Goal: Information Seeking & Learning: Learn about a topic

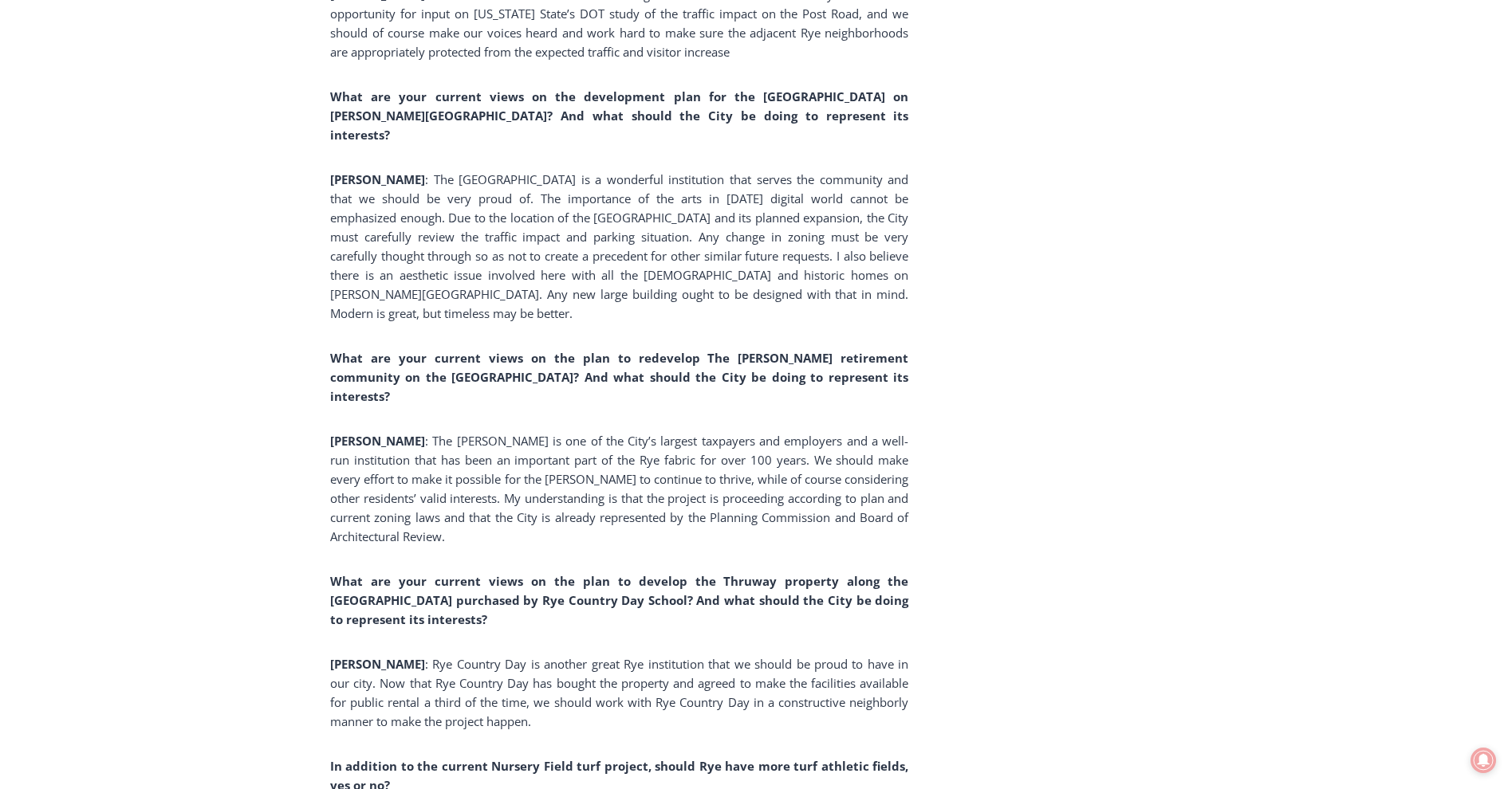
scroll to position [5501, 0]
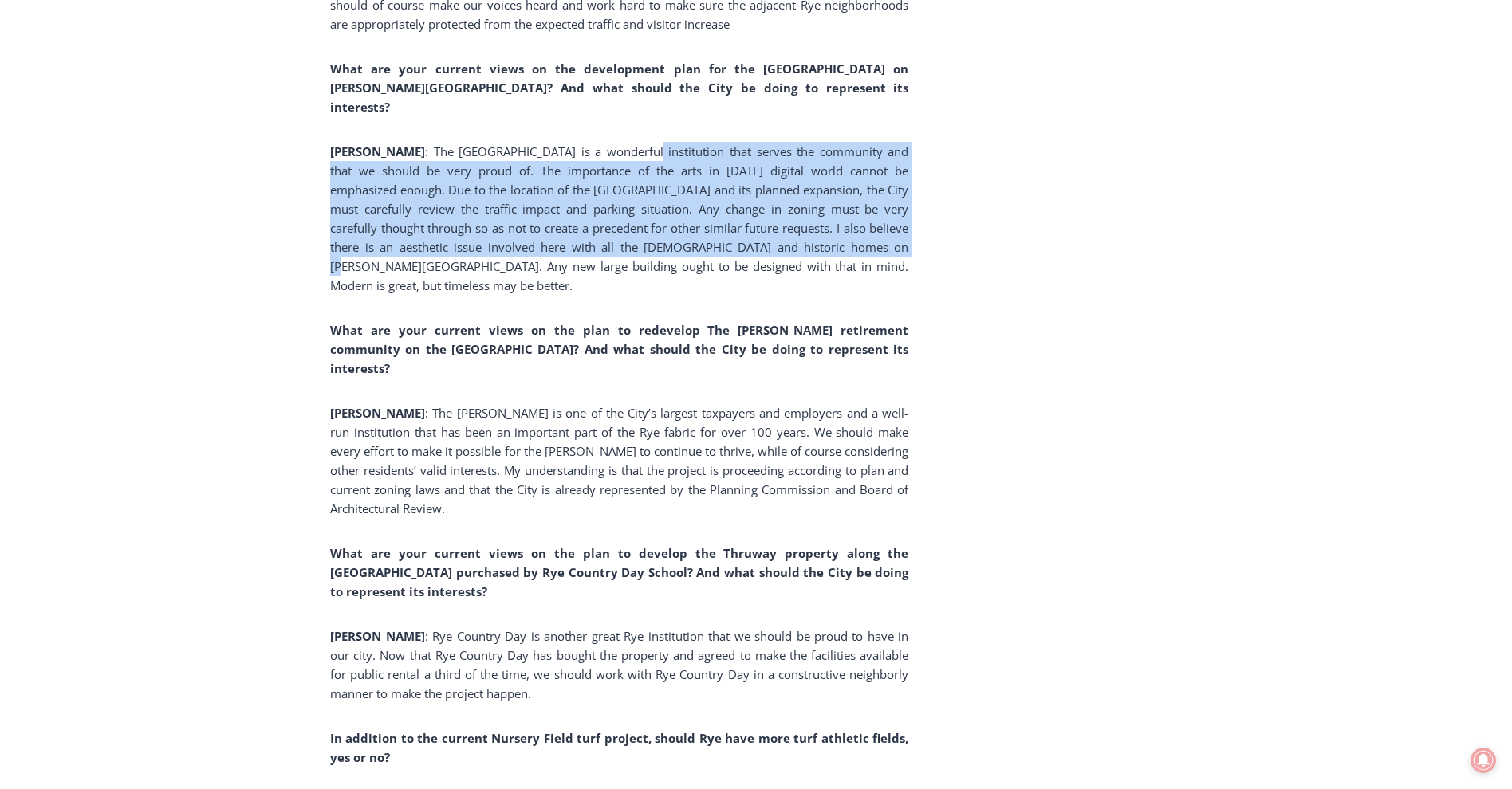
drag, startPoint x: 572, startPoint y: 155, endPoint x: 741, endPoint y: 244, distance: 191.0
click at [741, 244] on span ": The [GEOGRAPHIC_DATA] is a wonderful institution that serves the community an…" at bounding box center [619, 218] width 578 height 150
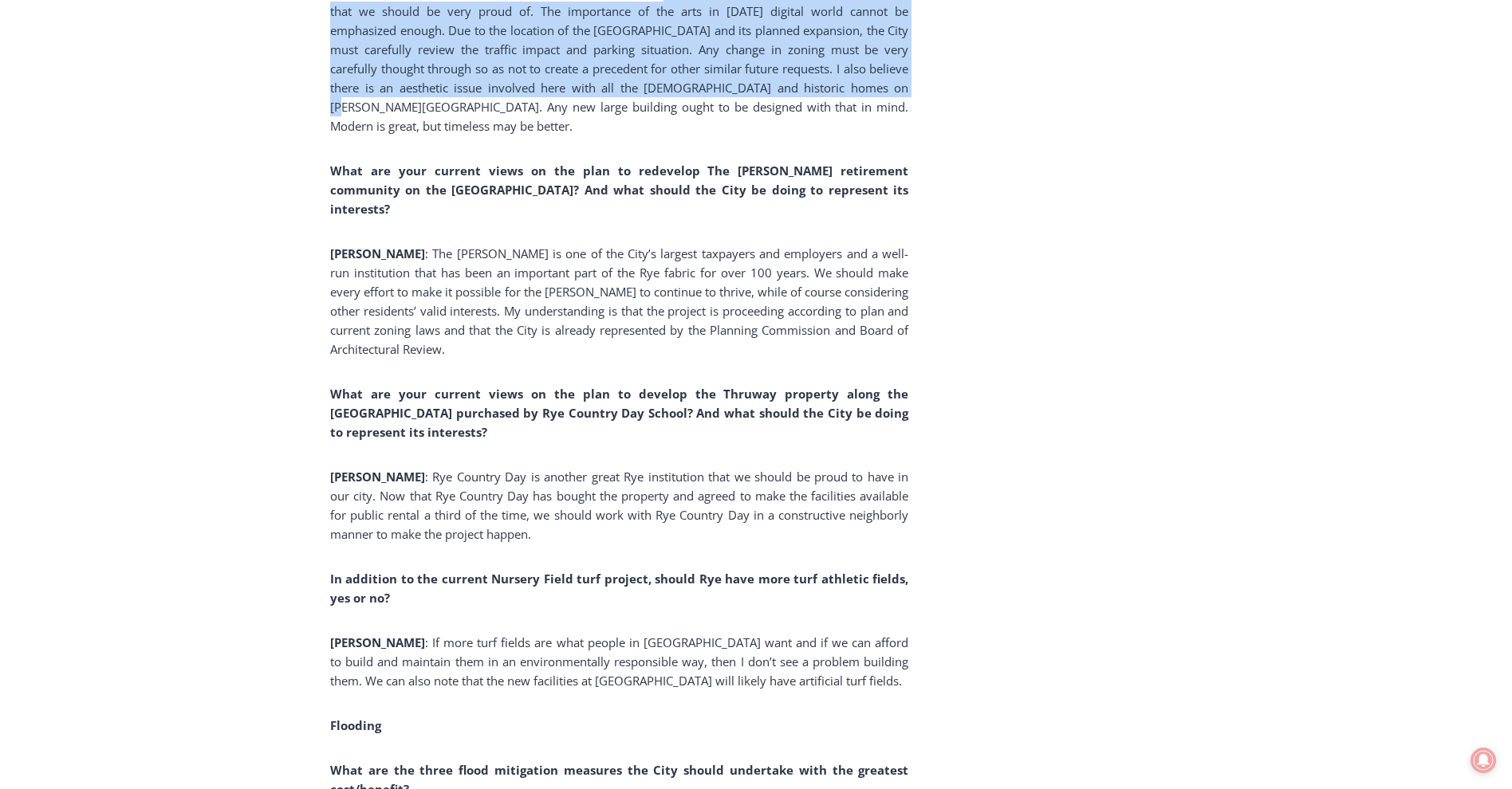
scroll to position [5740, 0]
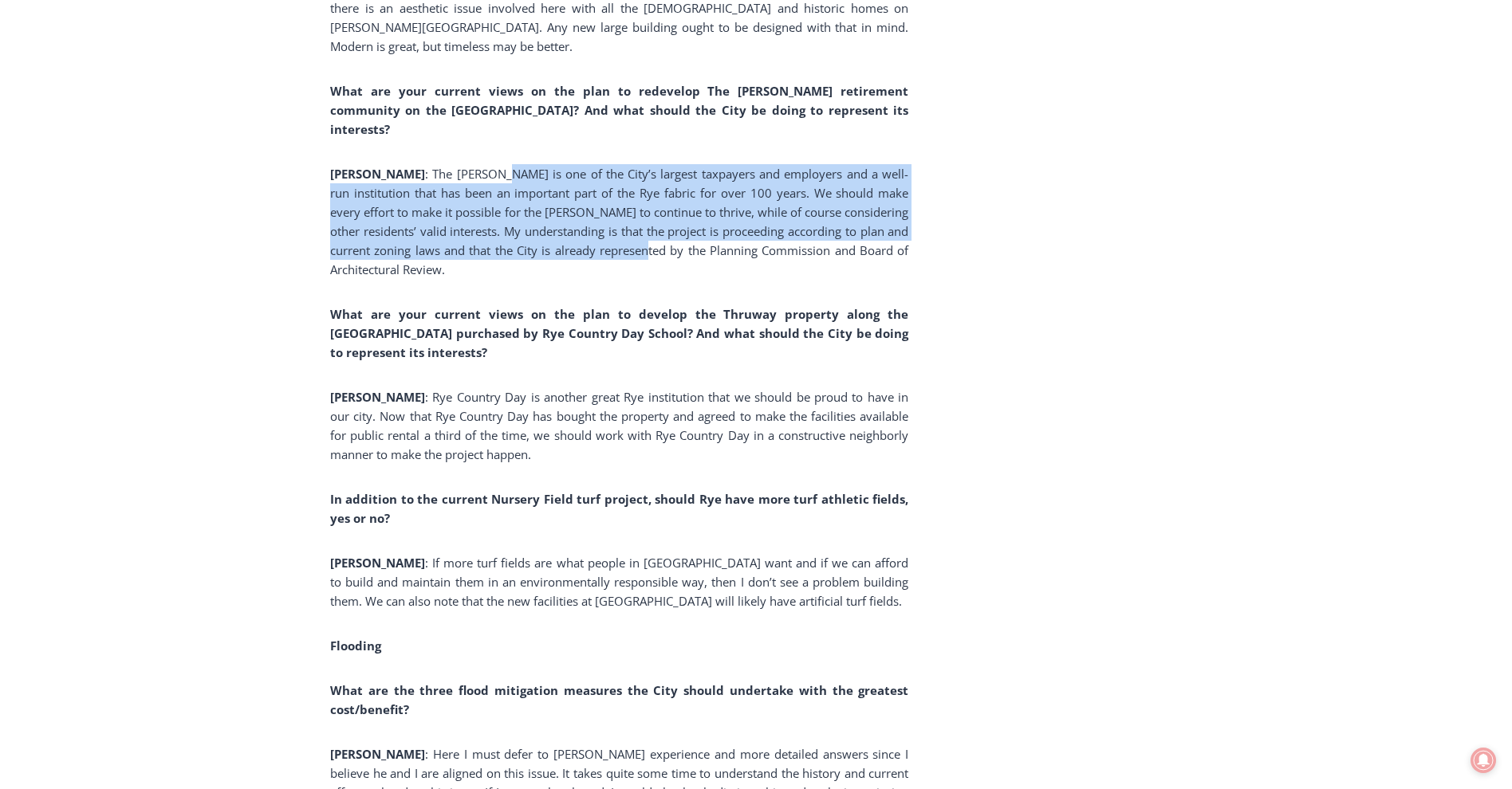
drag, startPoint x: 448, startPoint y: 135, endPoint x: 605, endPoint y: 211, distance: 174.4
click at [605, 211] on span ": The [PERSON_NAME] is one of the City’s largest taxpayers and employers and a …" at bounding box center [619, 222] width 578 height 112
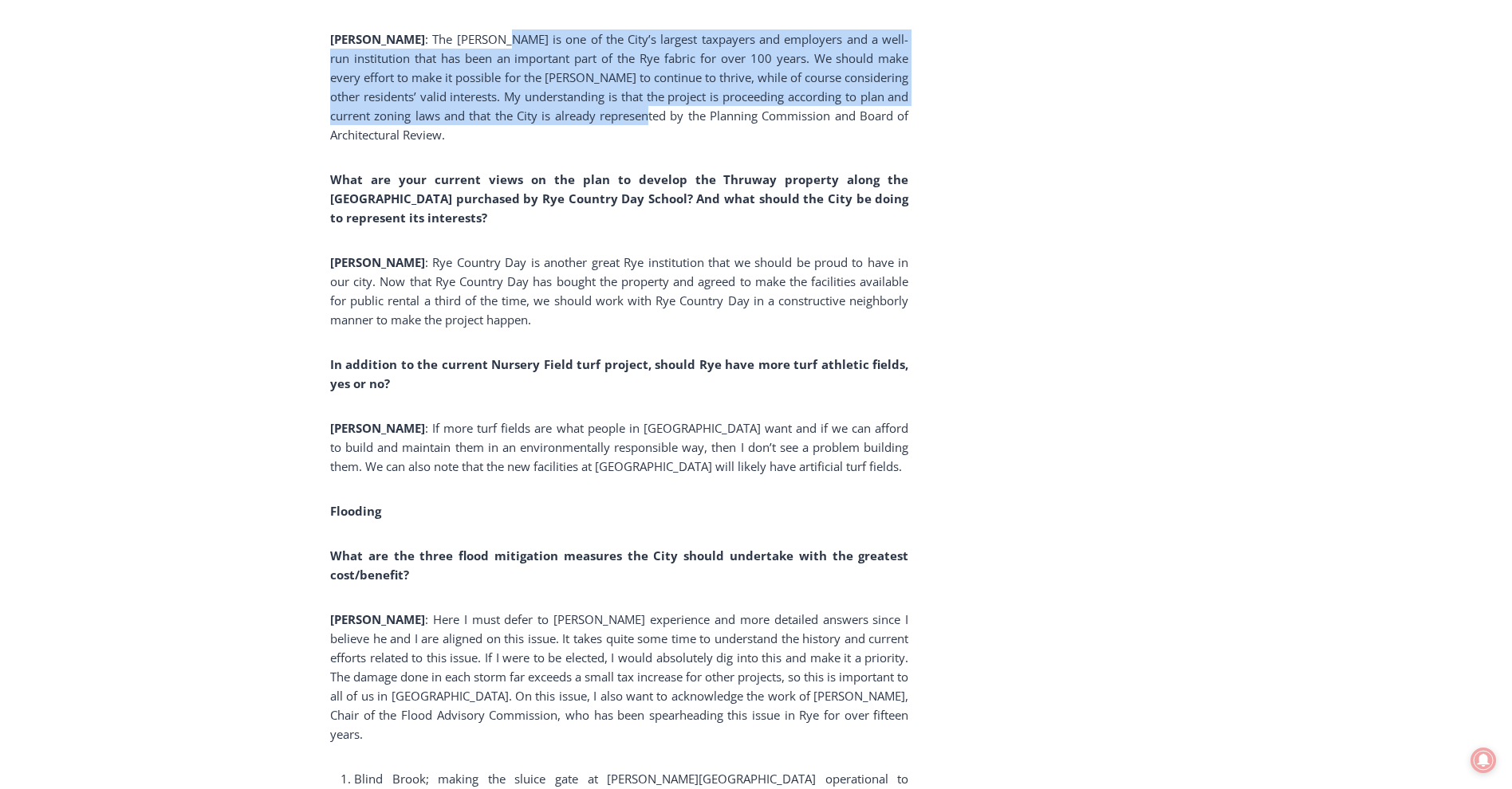
scroll to position [5900, 0]
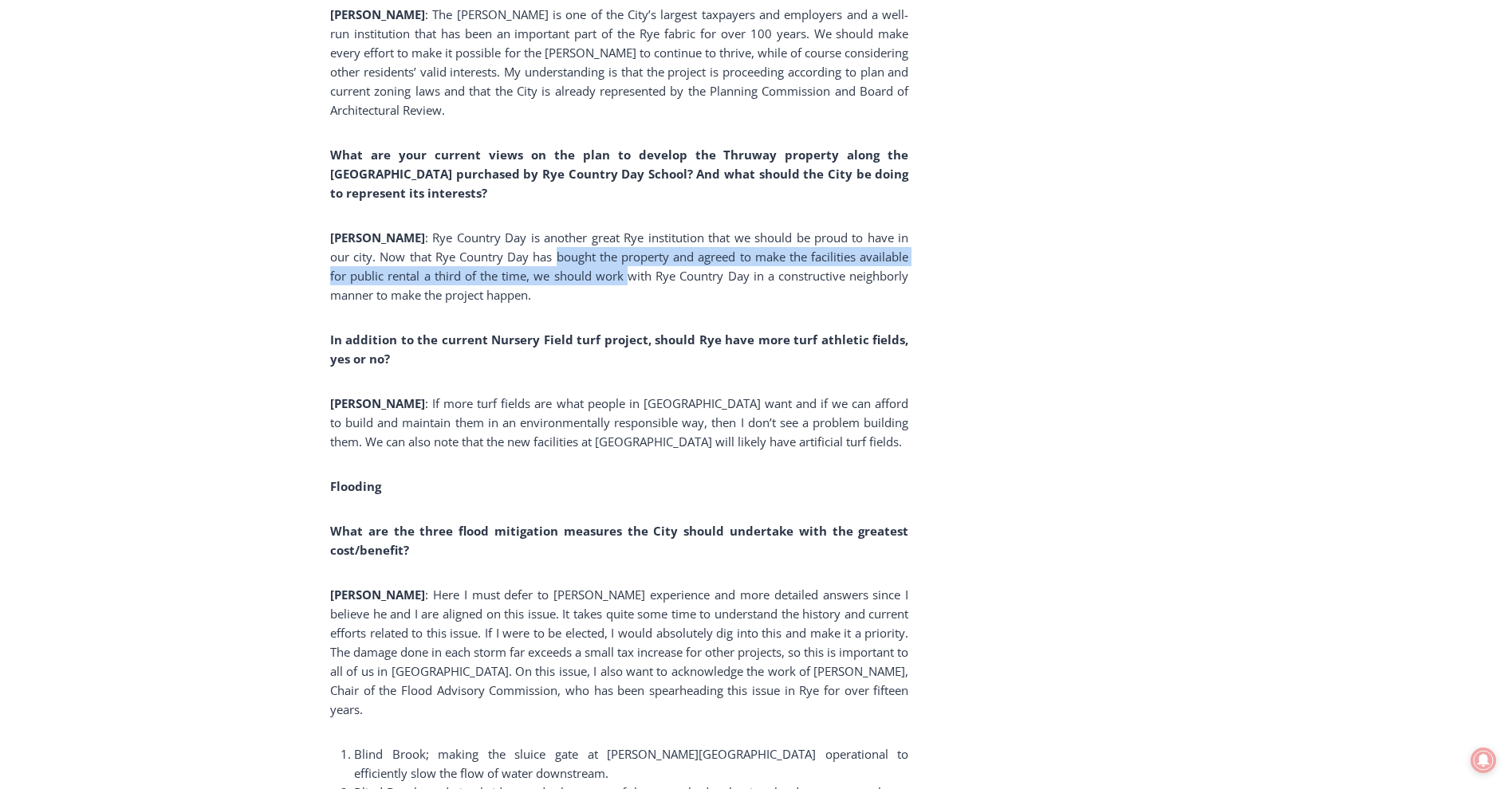
drag, startPoint x: 504, startPoint y: 199, endPoint x: 572, endPoint y: 225, distance: 72.8
click at [572, 229] on span ": Rye Country Day is another great Rye institution that we should be proud to h…" at bounding box center [619, 266] width 578 height 73
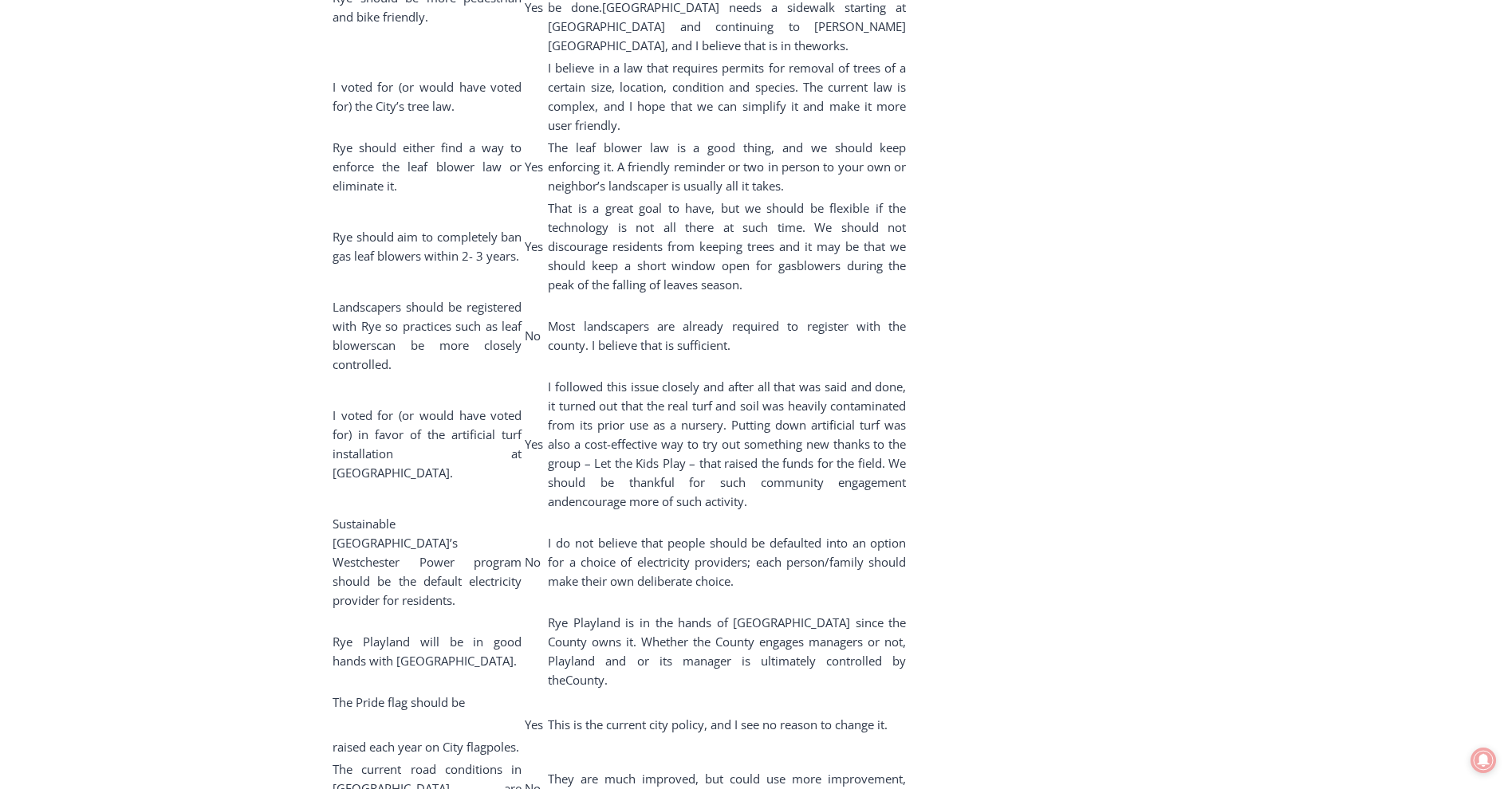
scroll to position [9248, 0]
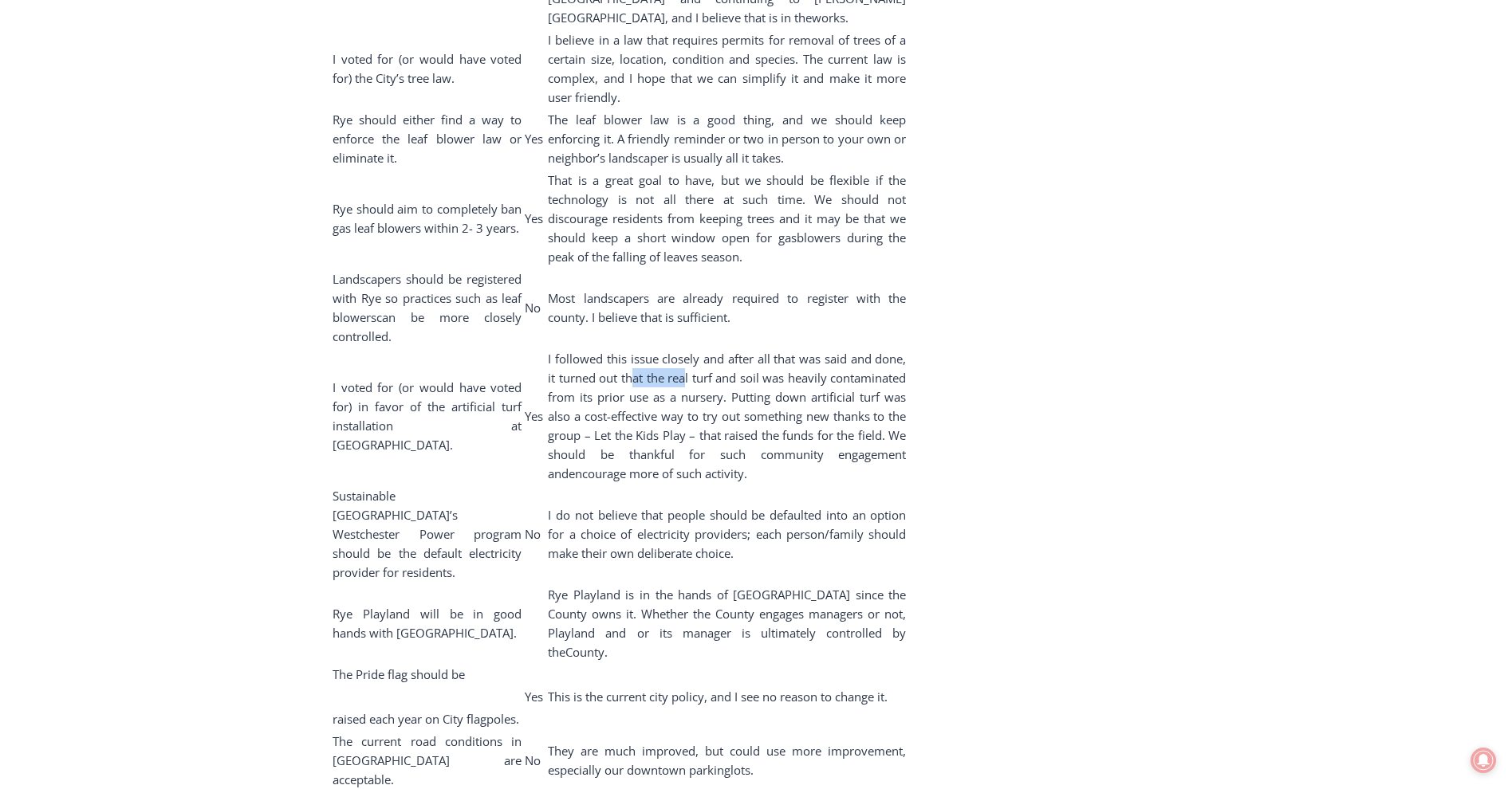
drag, startPoint x: 593, startPoint y: 298, endPoint x: 681, endPoint y: 302, distance: 88.1
click at [655, 351] on span "I followed this issue closely and after all that was said and done, it turned o…" at bounding box center [726, 378] width 358 height 54
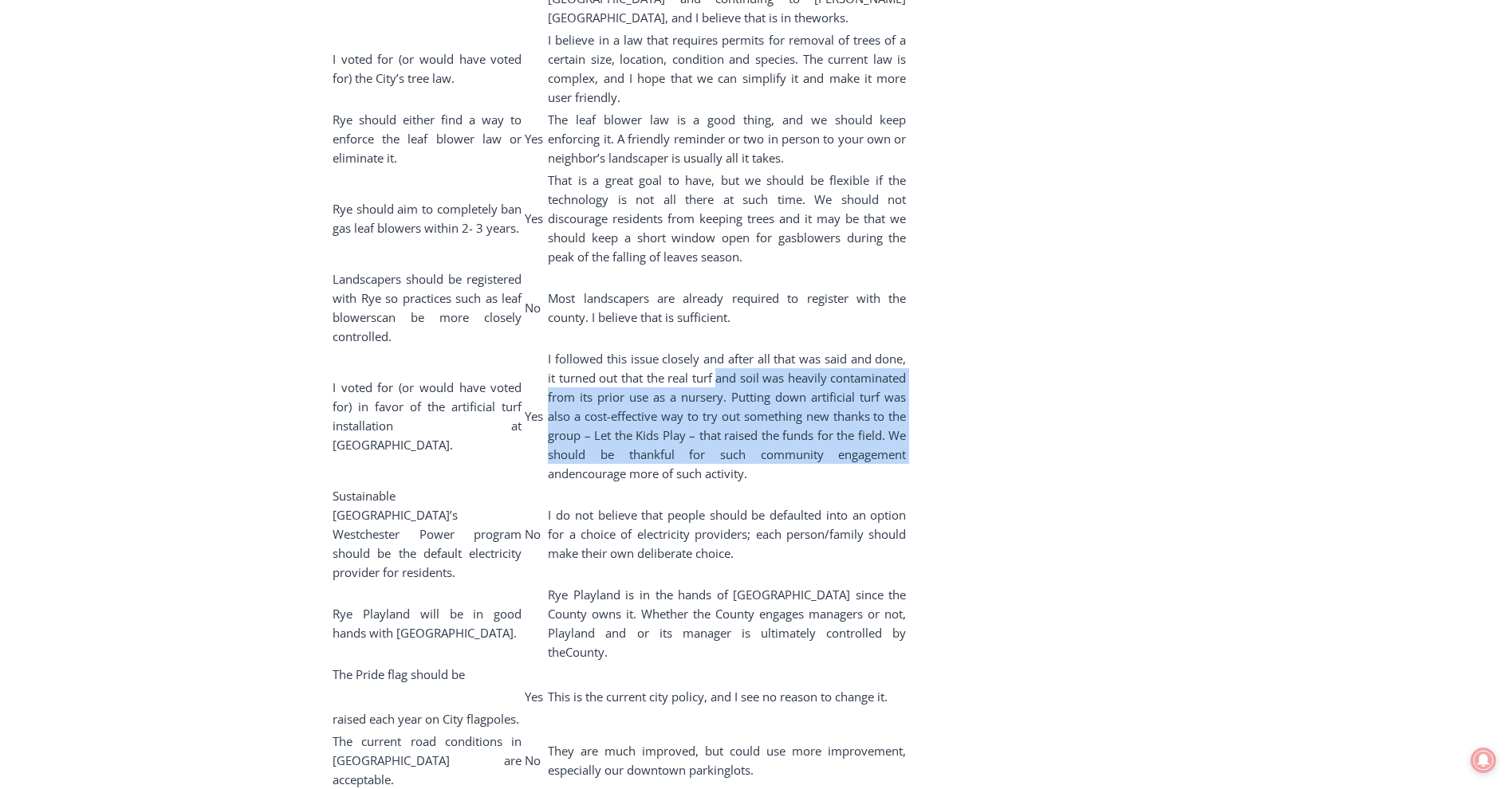
drag, startPoint x: 685, startPoint y: 302, endPoint x: 726, endPoint y: 381, distance: 89.0
click at [726, 381] on td "I followed this issue closely and after all that was said and done, it turned o…" at bounding box center [726, 416] width 359 height 135
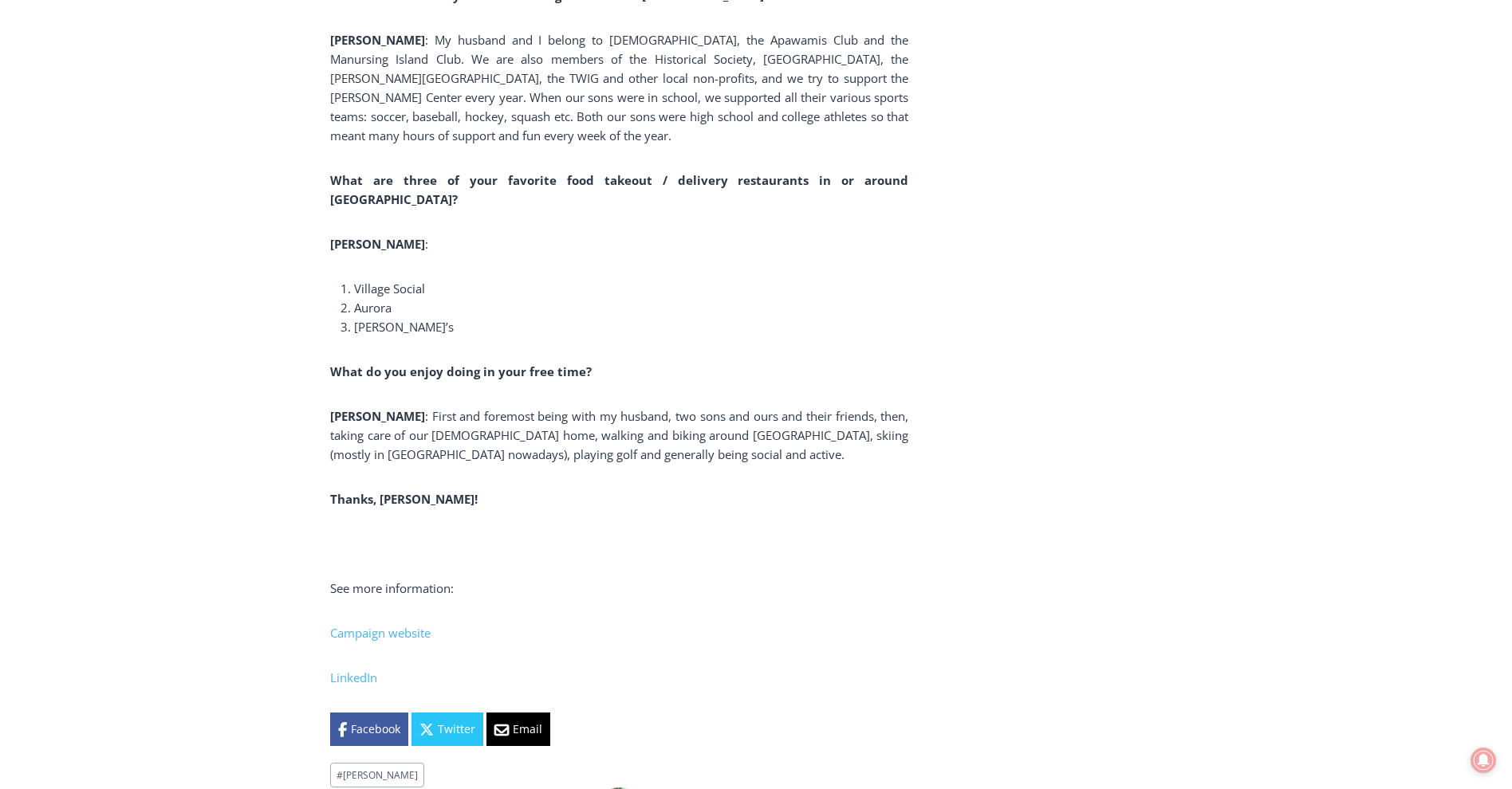
scroll to position [11082, 0]
